Goal: Transaction & Acquisition: Purchase product/service

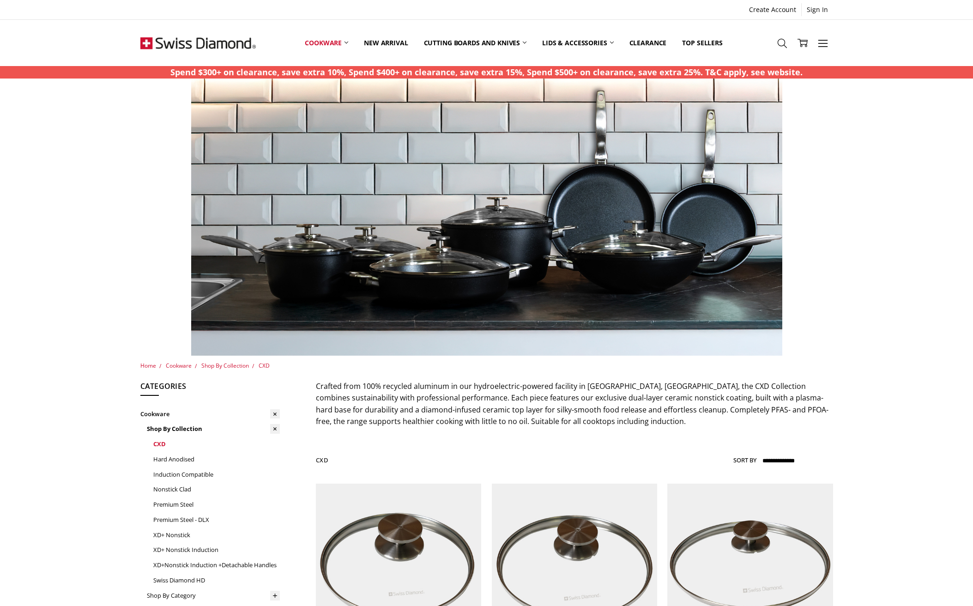
click at [162, 442] on link "CXD" at bounding box center [216, 443] width 127 height 15
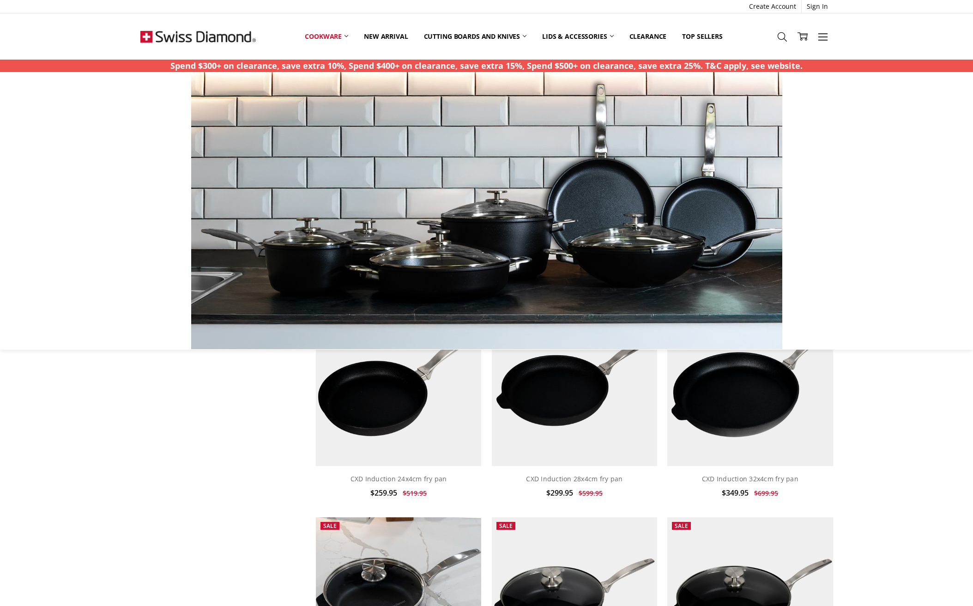
scroll to position [614, 0]
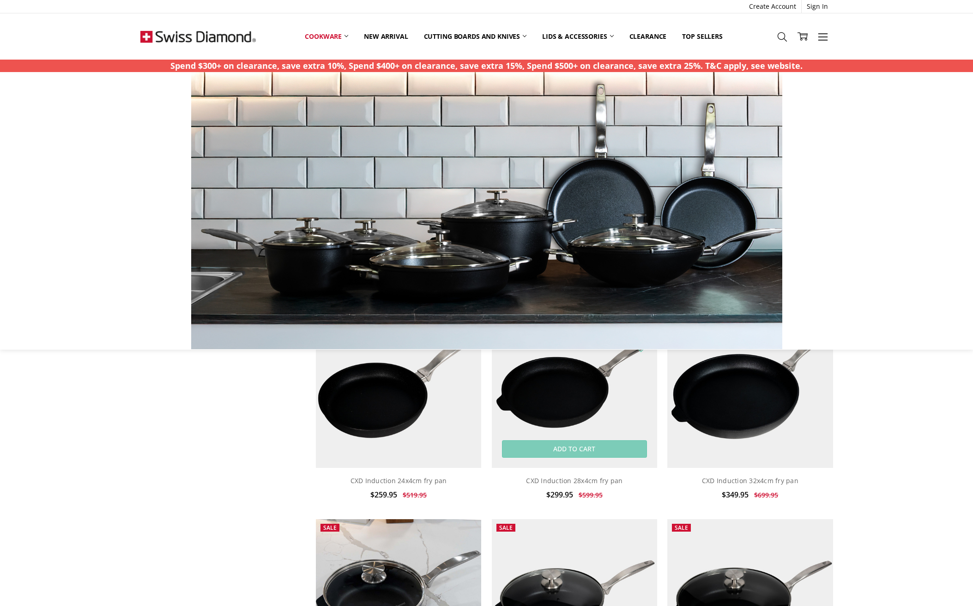
click at [560, 395] on img at bounding box center [574, 385] width 165 height 165
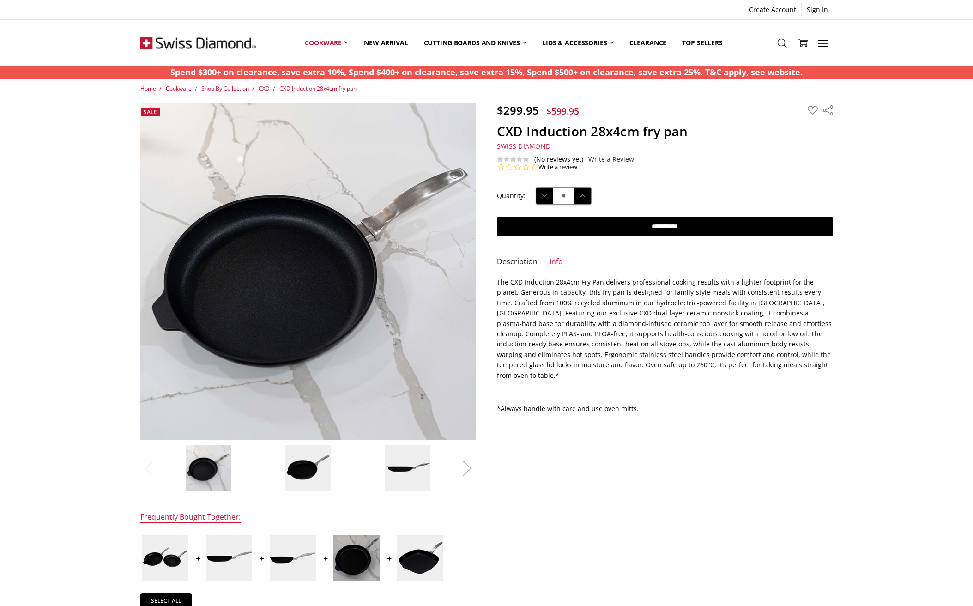
click at [463, 466] on button "Next" at bounding box center [467, 468] width 18 height 28
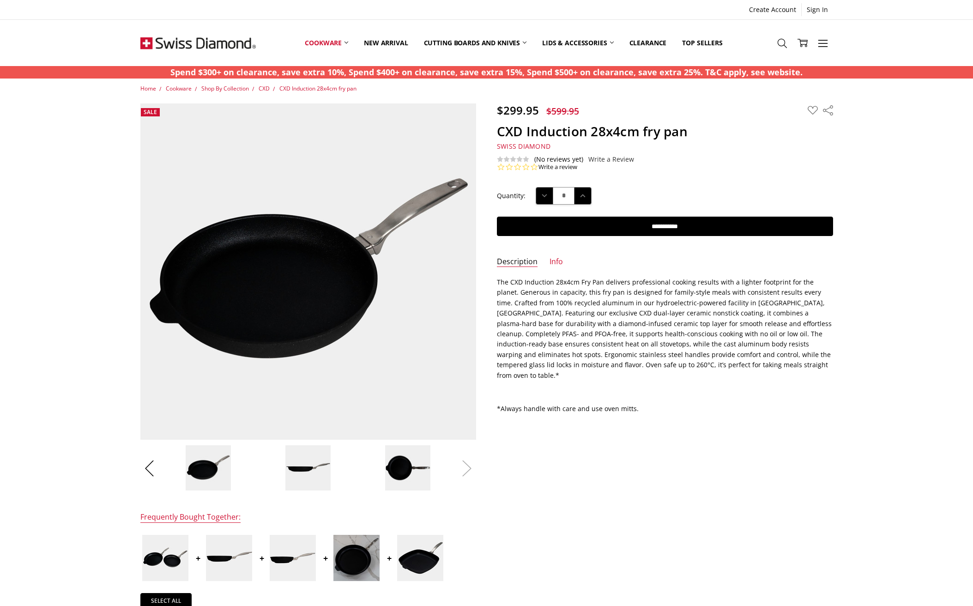
click at [463, 466] on button "Next" at bounding box center [467, 468] width 18 height 28
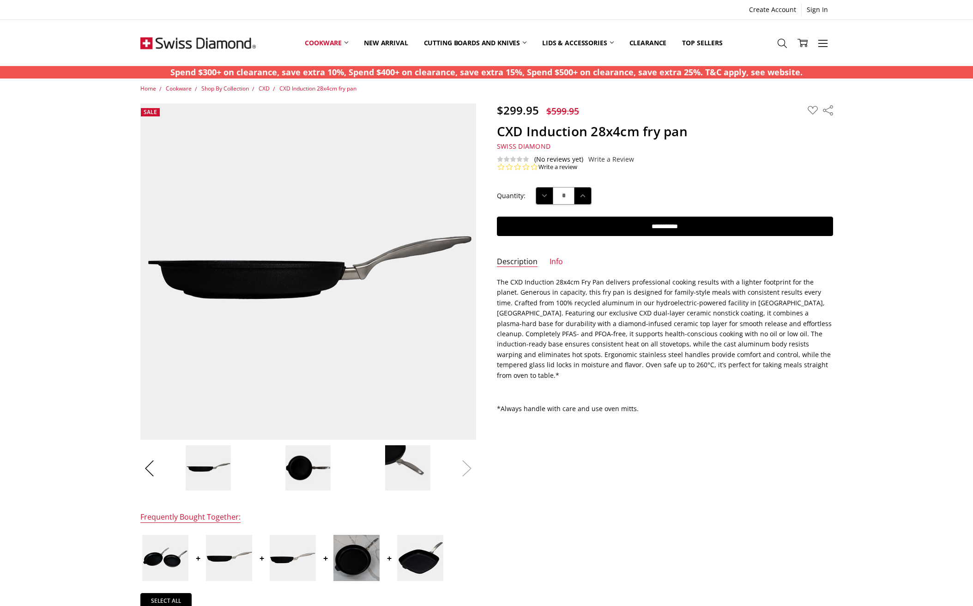
click at [466, 469] on button "Next" at bounding box center [467, 468] width 18 height 28
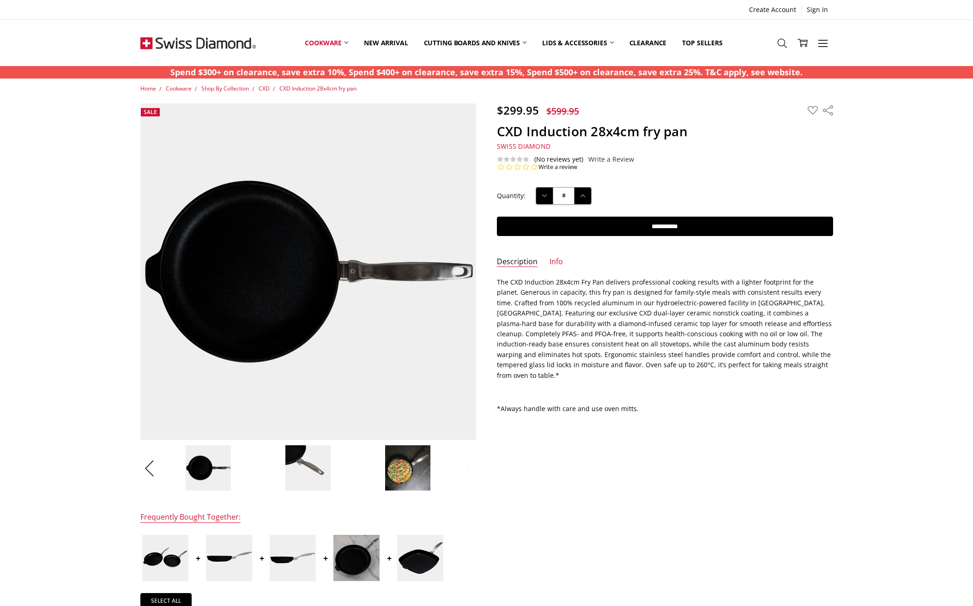
click at [466, 469] on button "Next" at bounding box center [467, 468] width 18 height 28
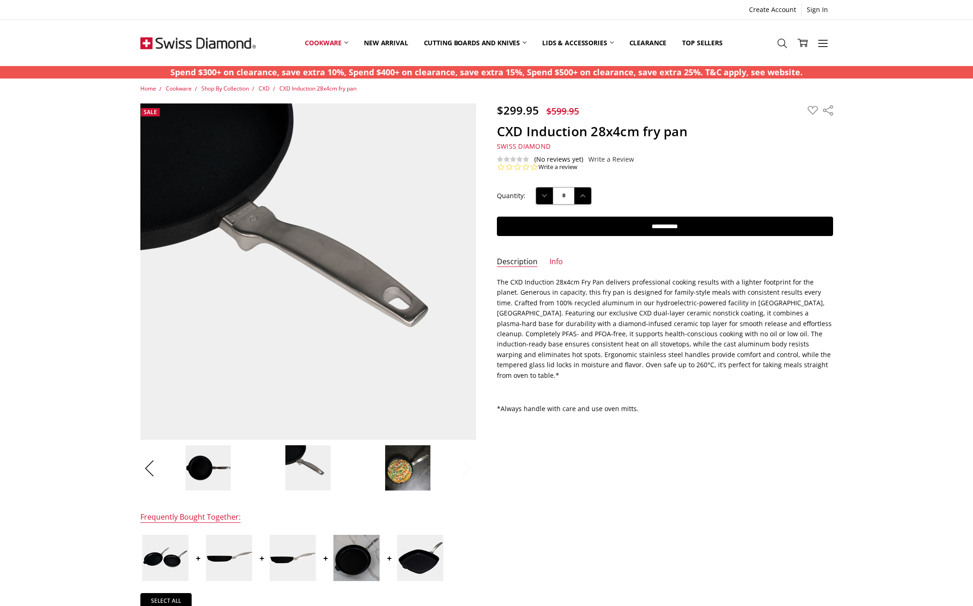
click at [466, 469] on button "Next" at bounding box center [467, 468] width 18 height 28
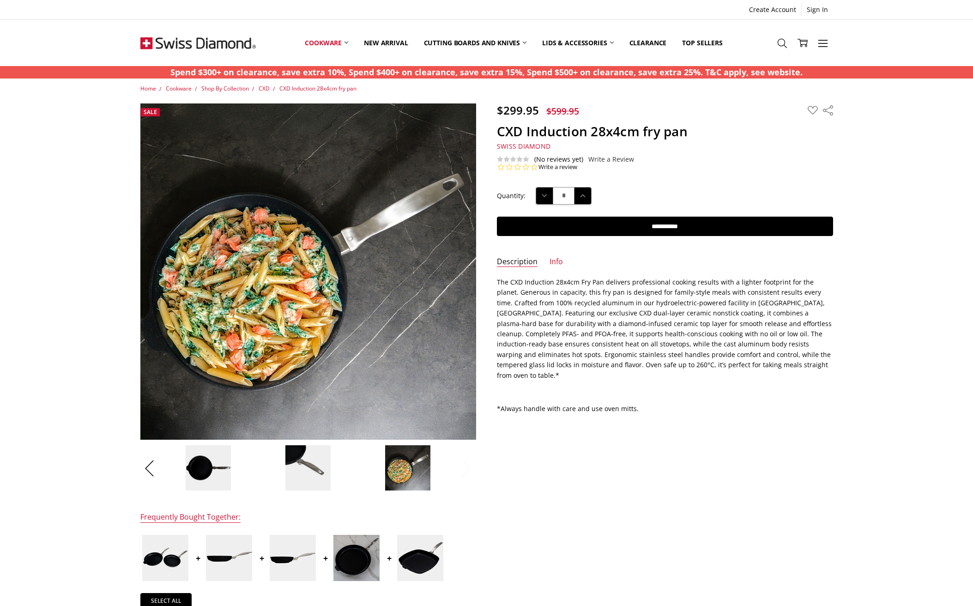
click at [466, 469] on button "Next" at bounding box center [467, 468] width 18 height 28
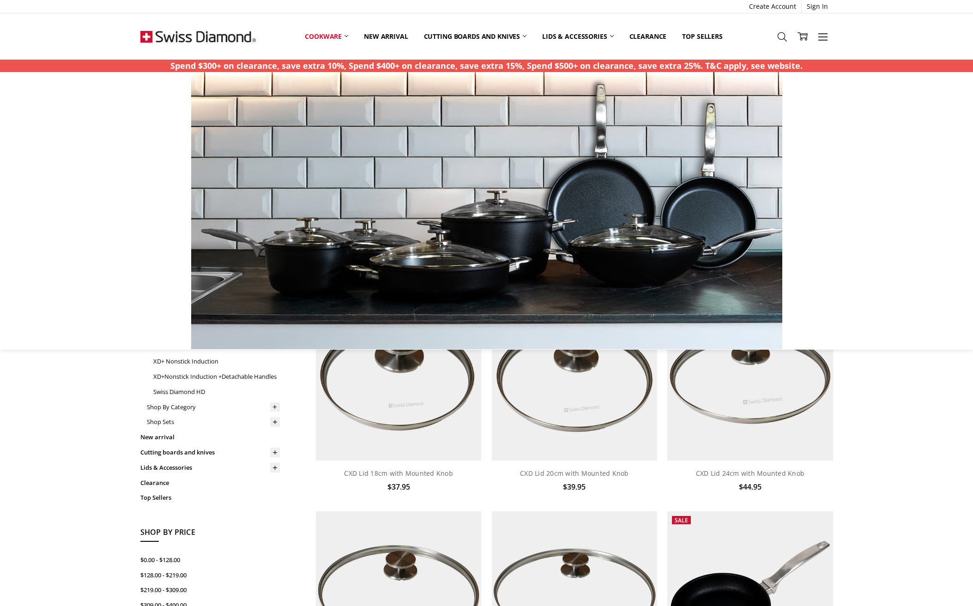
scroll to position [202, 0]
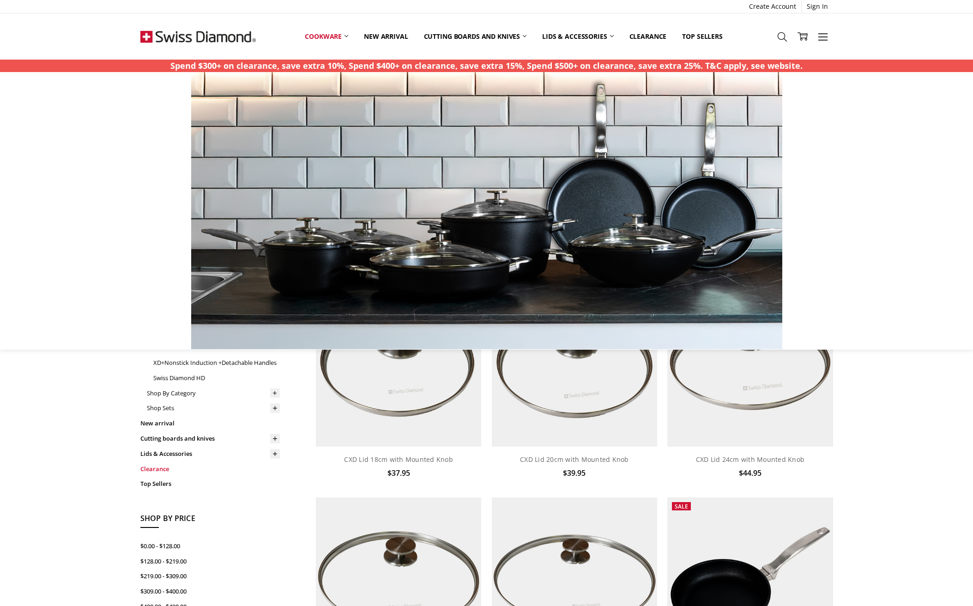
click at [158, 463] on link "Clearance" at bounding box center [209, 468] width 139 height 15
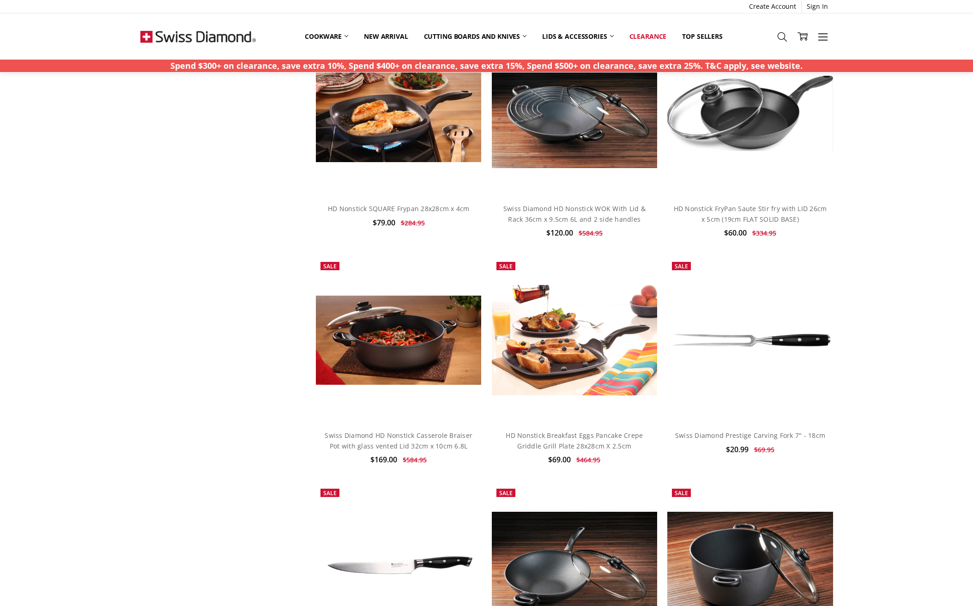
scroll to position [696, 0]
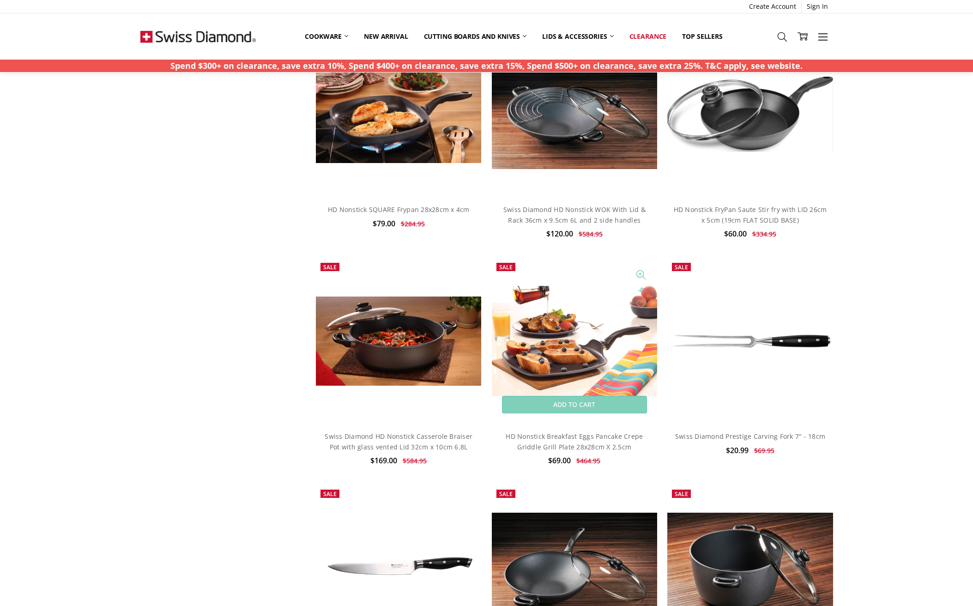
click at [578, 342] on img at bounding box center [574, 341] width 165 height 110
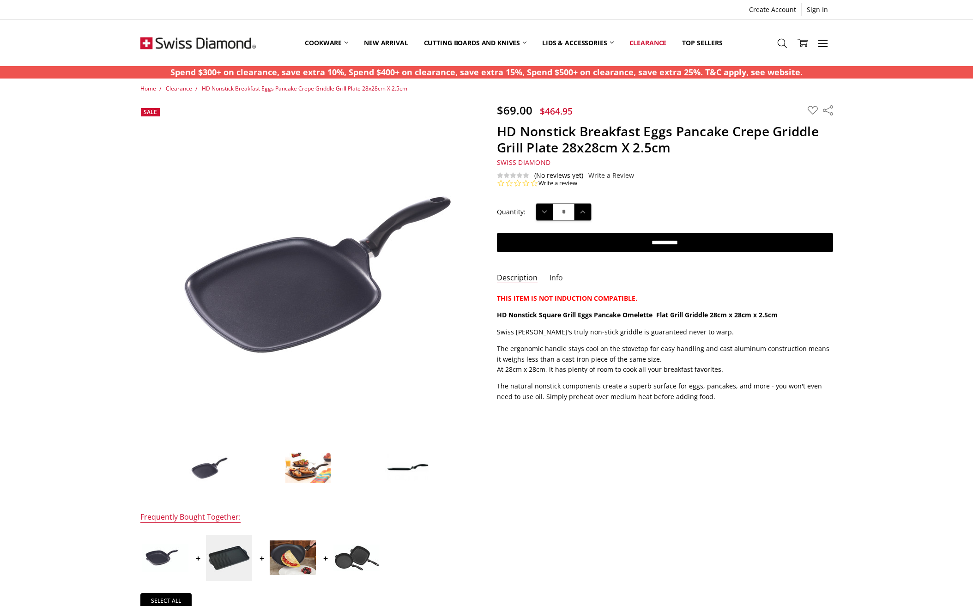
click at [556, 274] on link "Info" at bounding box center [556, 278] width 13 height 11
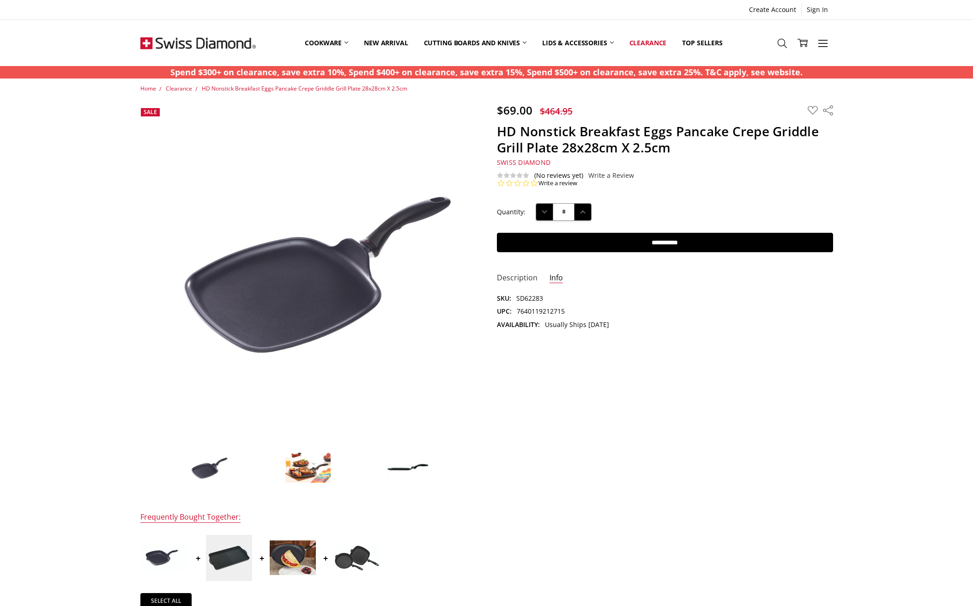
click at [517, 276] on link "Description" at bounding box center [517, 278] width 41 height 11
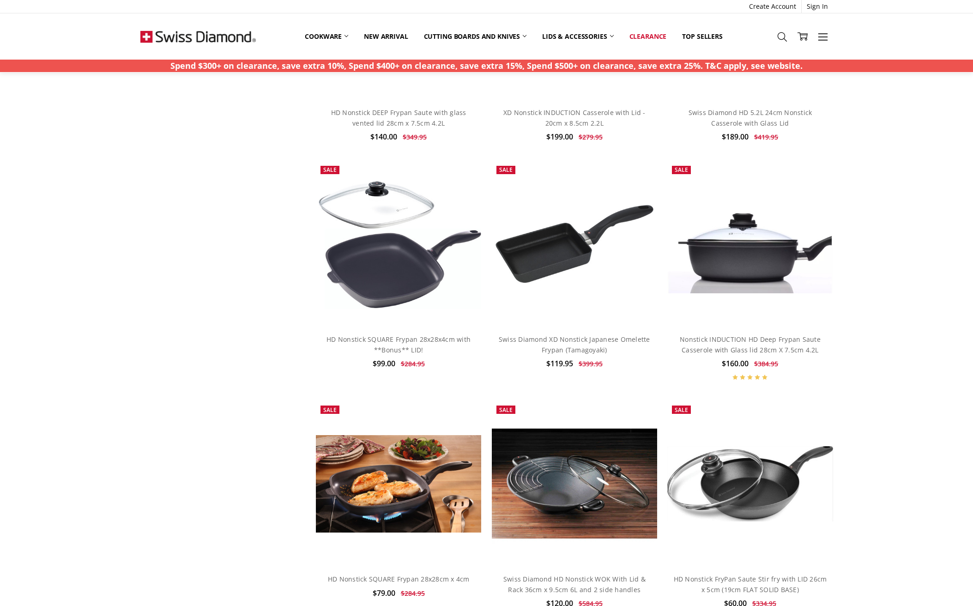
scroll to position [326, 0]
click at [552, 242] on img at bounding box center [574, 244] width 165 height 85
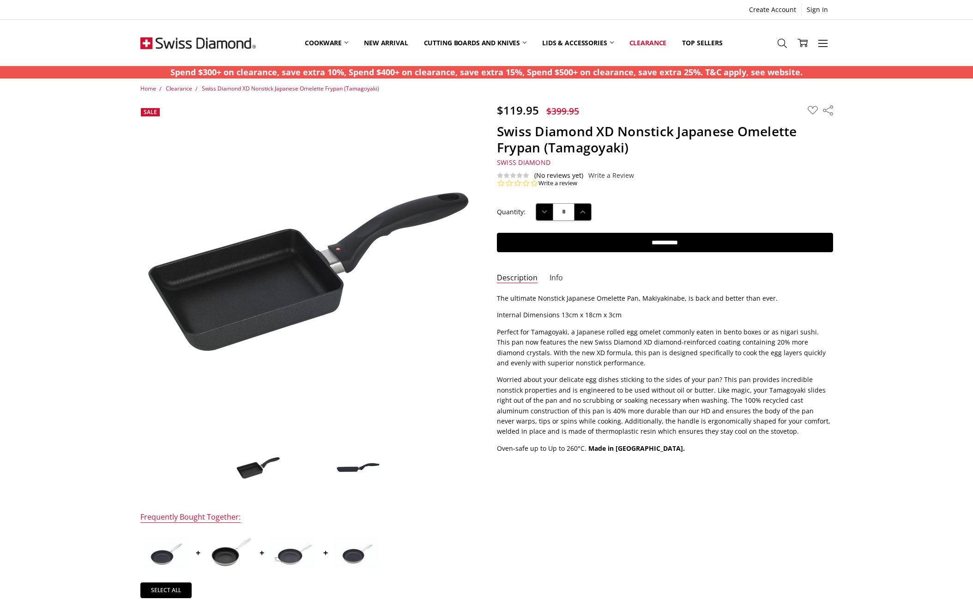
click at [554, 274] on link "Info" at bounding box center [556, 278] width 13 height 11
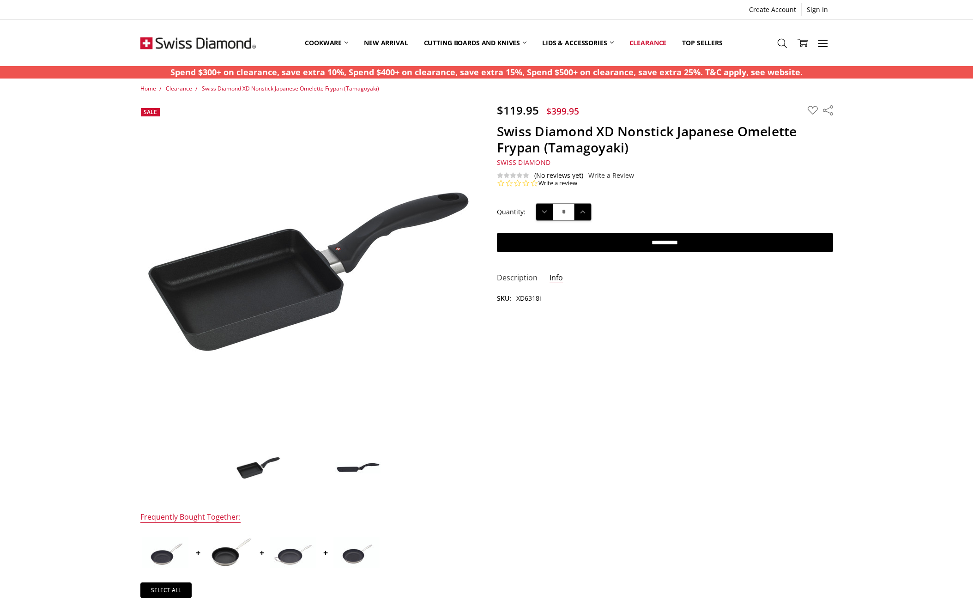
click at [521, 274] on link "Description" at bounding box center [517, 278] width 41 height 11
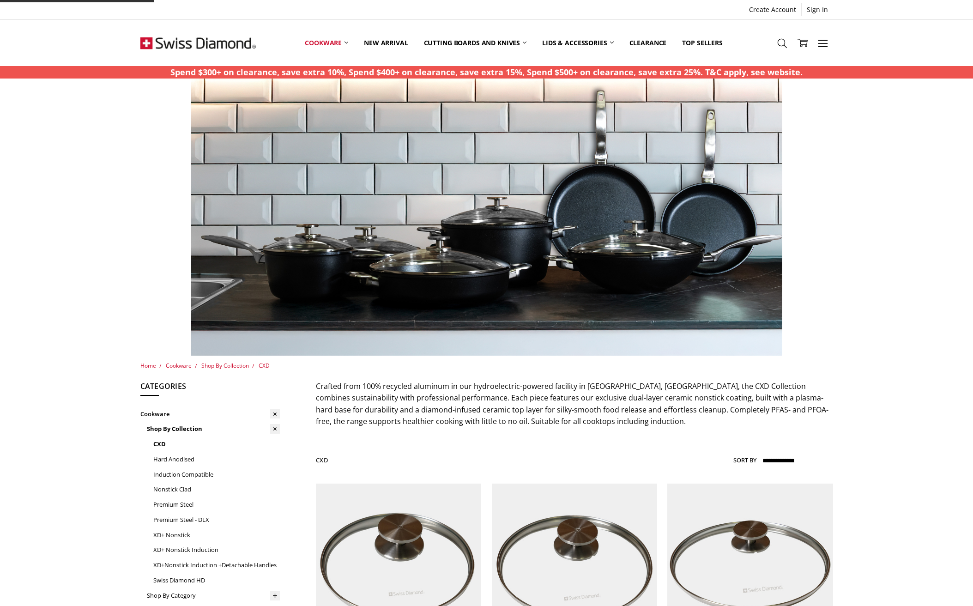
scroll to position [202, 0]
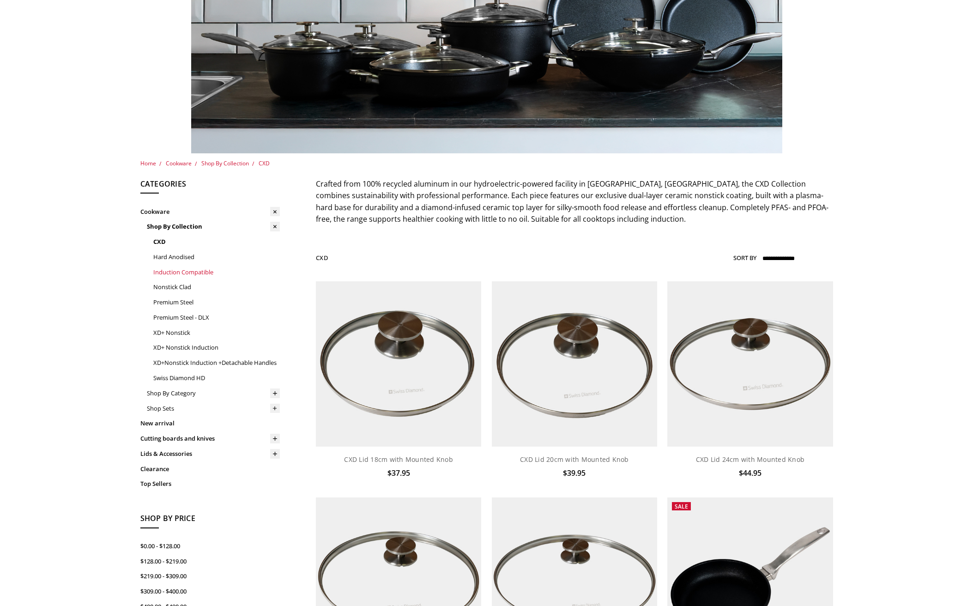
click at [176, 270] on link "Induction Compatible" at bounding box center [216, 272] width 127 height 15
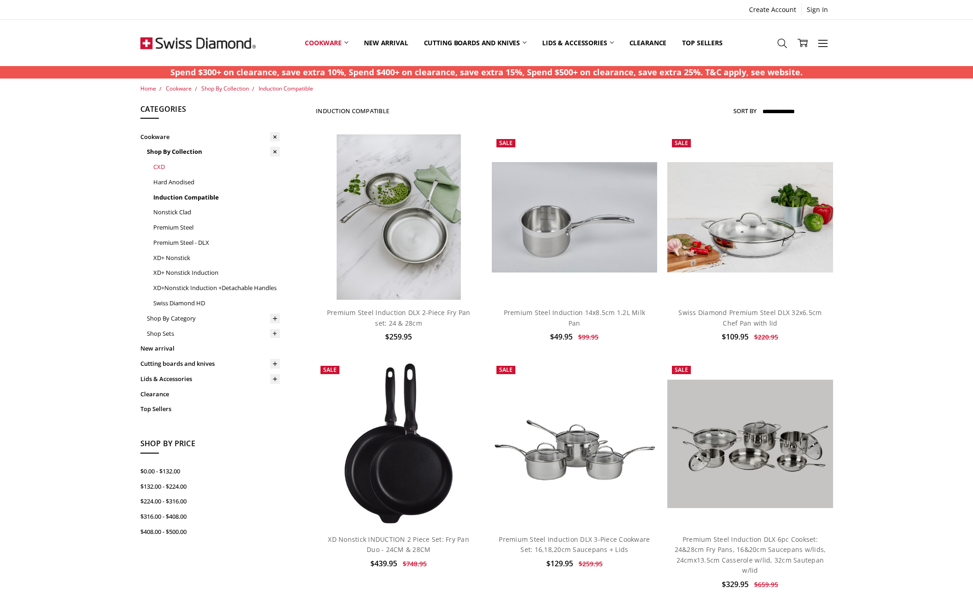
click at [159, 164] on link "CXD" at bounding box center [216, 166] width 127 height 15
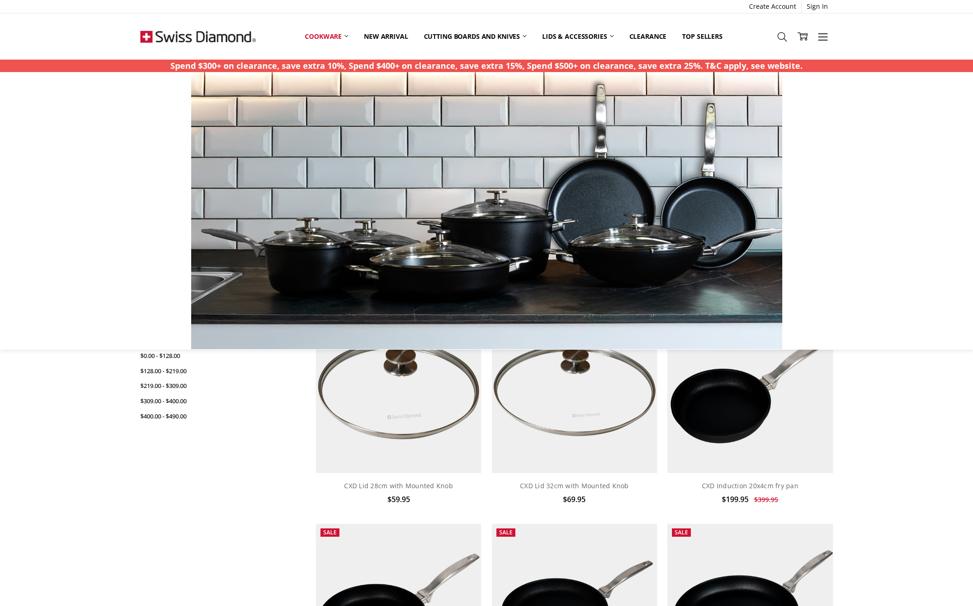
scroll to position [392, 0]
click at [655, 36] on link "Clearance" at bounding box center [648, 36] width 53 height 20
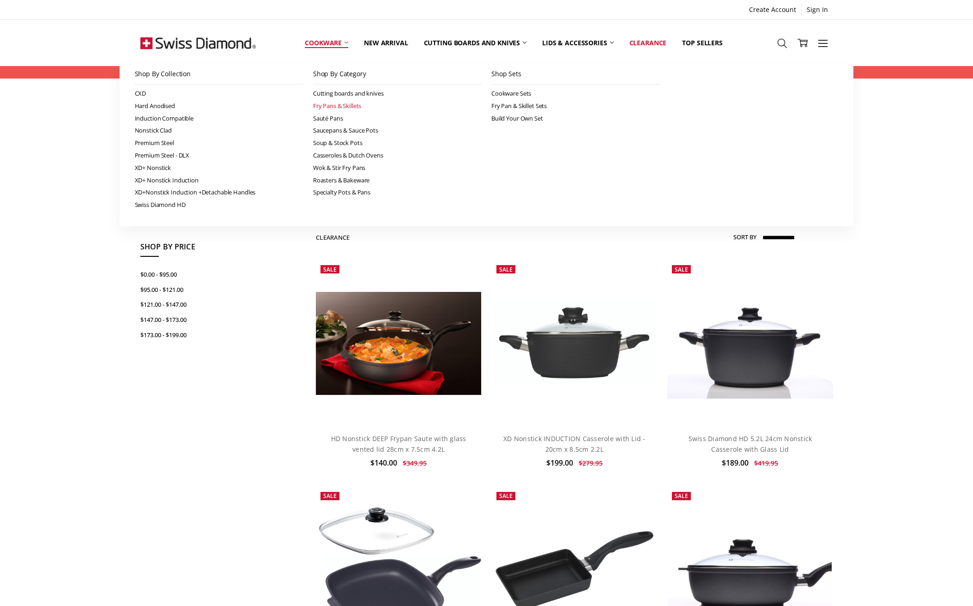
click at [351, 107] on link "Fry Pans & Skillets" at bounding box center [397, 106] width 169 height 12
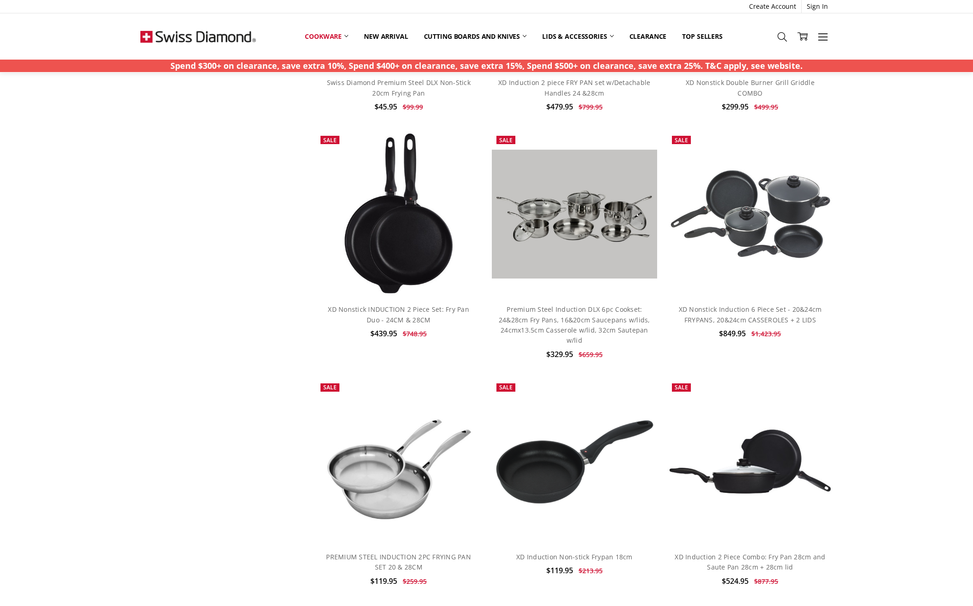
scroll to position [1131, 0]
